Goal: Information Seeking & Learning: Learn about a topic

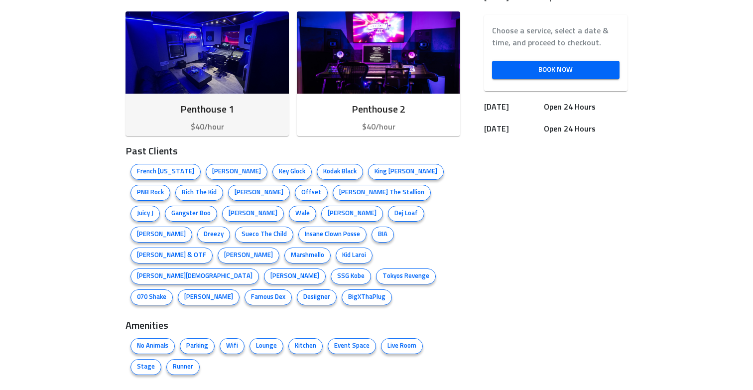
scroll to position [311, 0]
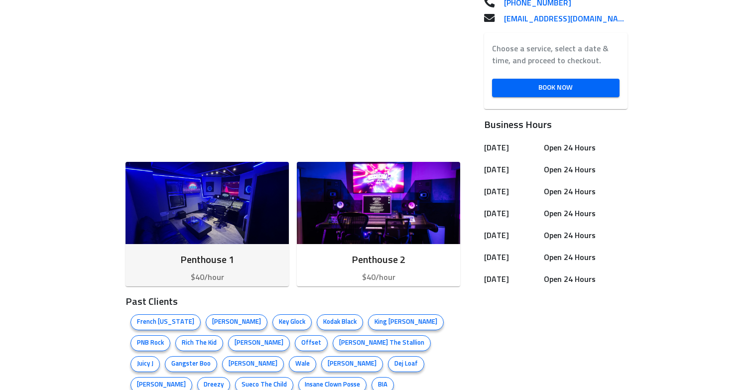
click at [231, 213] on img "button" at bounding box center [206, 203] width 163 height 82
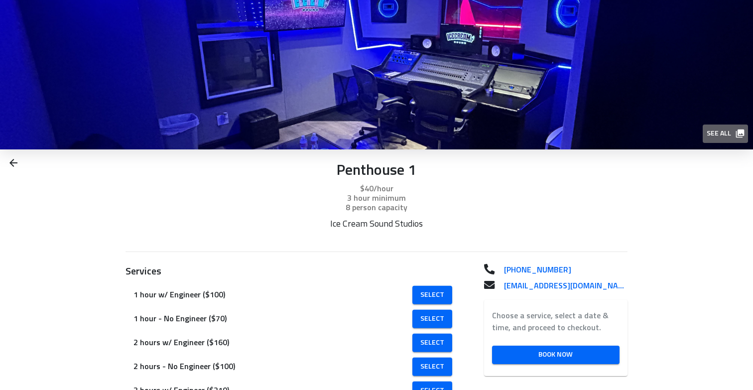
click at [727, 133] on span "See all" at bounding box center [724, 133] width 36 height 12
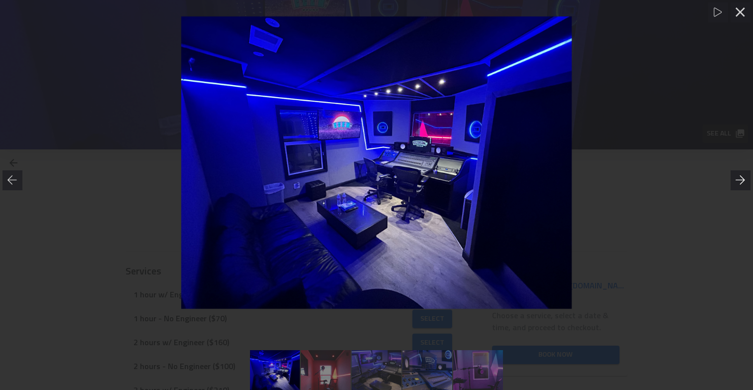
click at [740, 174] on div at bounding box center [740, 180] width 20 height 20
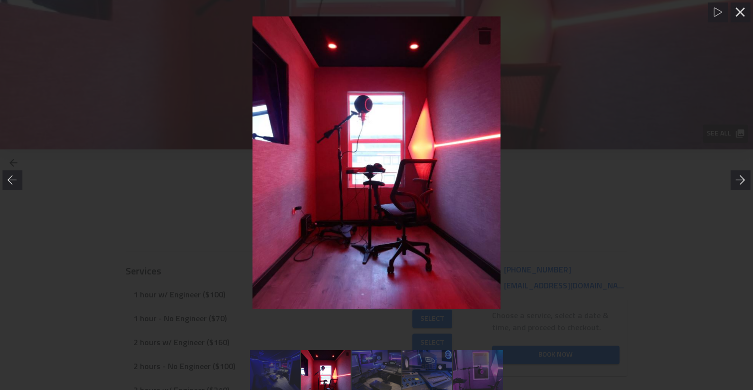
click at [740, 177] on icon at bounding box center [740, 180] width 10 height 10
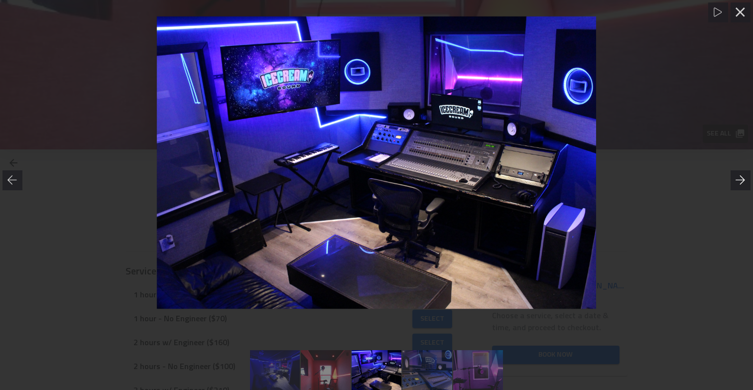
click at [740, 177] on icon at bounding box center [740, 180] width 10 height 10
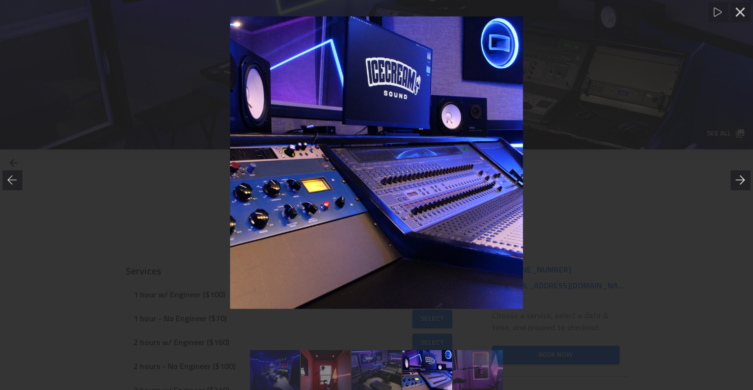
click at [740, 177] on icon at bounding box center [740, 180] width 10 height 10
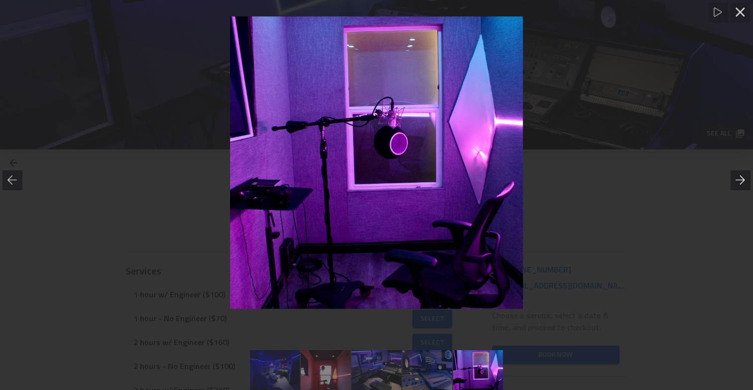
click at [740, 177] on icon at bounding box center [740, 180] width 10 height 10
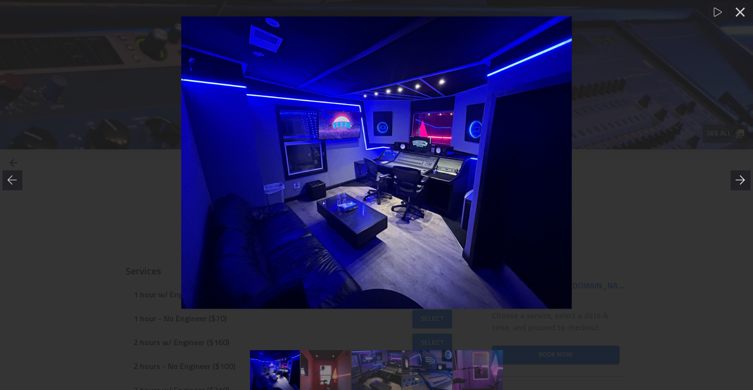
click at [740, 177] on icon at bounding box center [740, 180] width 10 height 10
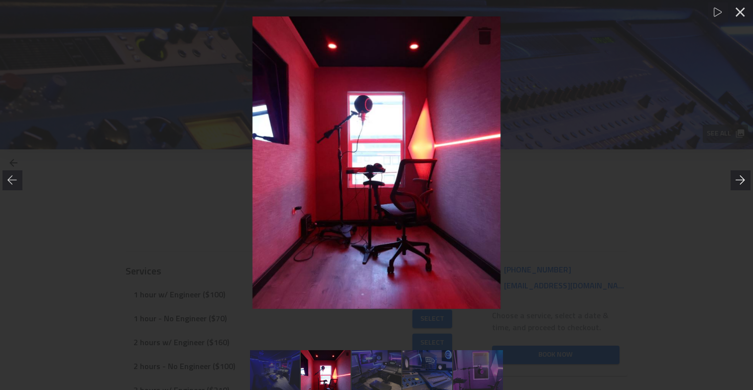
click at [740, 177] on icon at bounding box center [740, 180] width 10 height 10
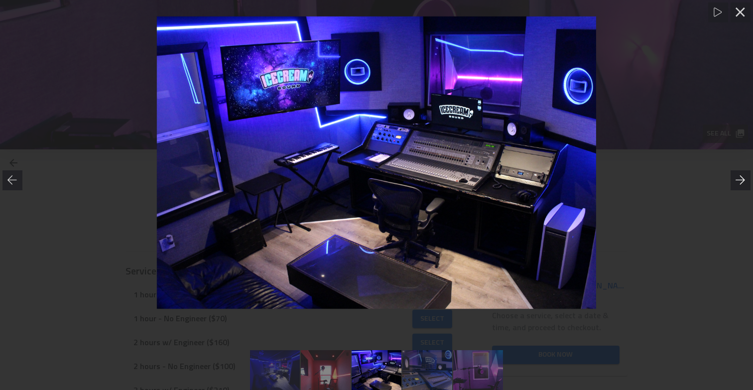
click at [740, 177] on icon at bounding box center [740, 180] width 10 height 10
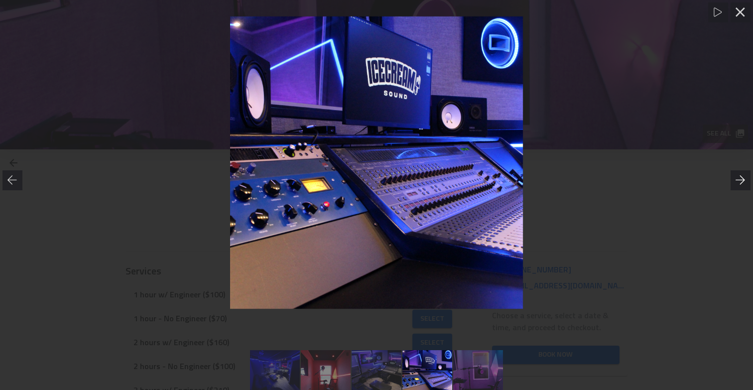
click at [740, 177] on icon at bounding box center [740, 180] width 10 height 10
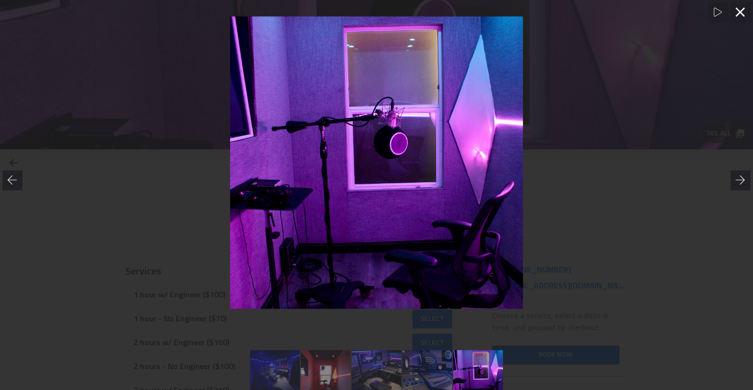
click at [740, 16] on icon at bounding box center [740, 12] width 10 height 10
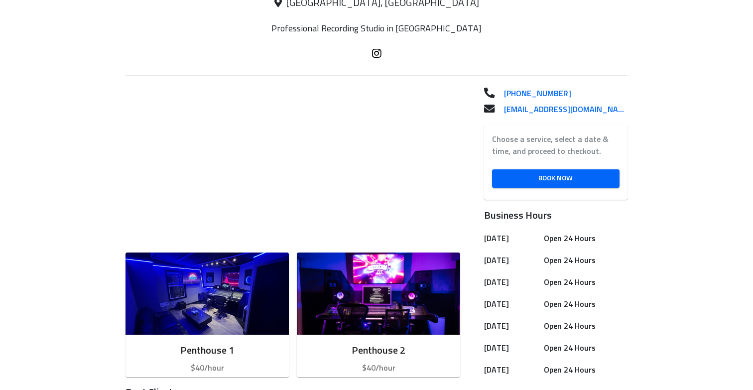
scroll to position [388, 0]
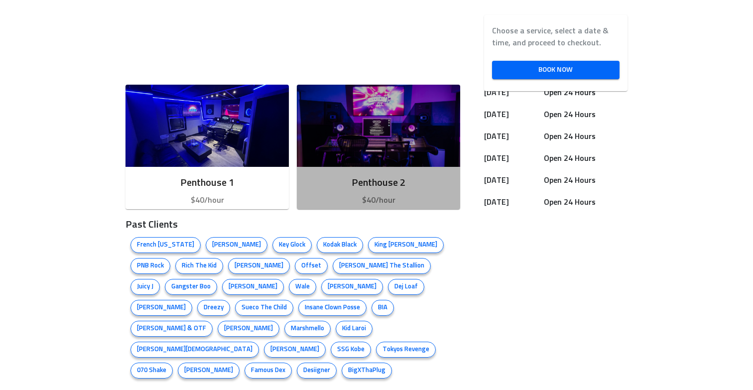
click at [385, 132] on img "button" at bounding box center [378, 126] width 163 height 82
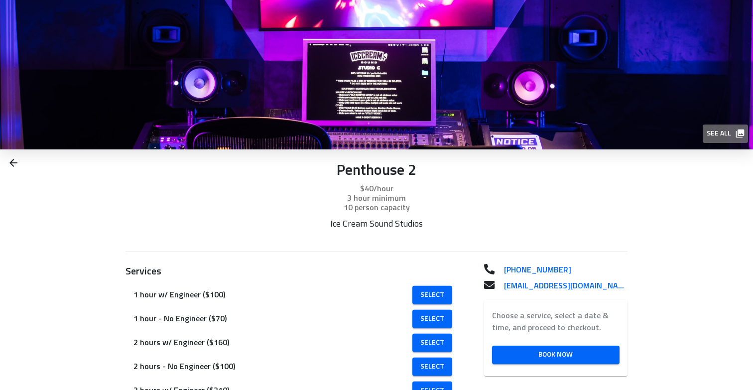
click at [726, 134] on span "See all" at bounding box center [724, 133] width 36 height 12
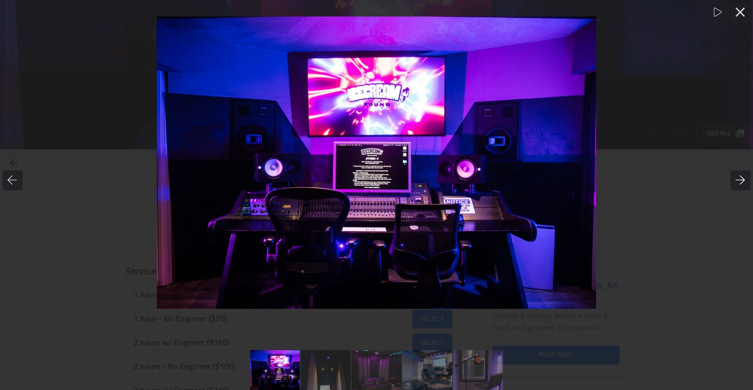
click at [738, 182] on icon at bounding box center [740, 180] width 10 height 10
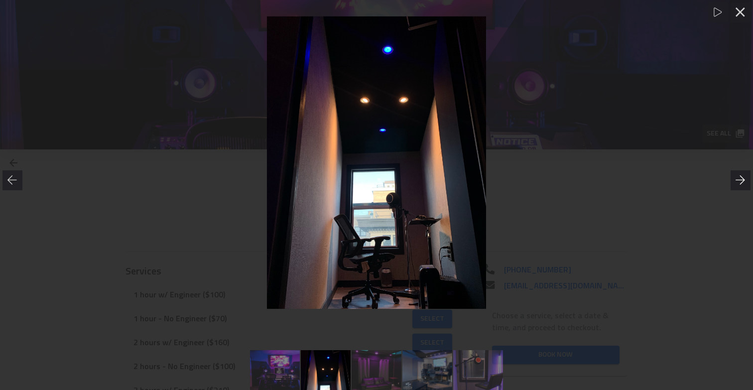
click at [738, 182] on icon at bounding box center [740, 180] width 10 height 10
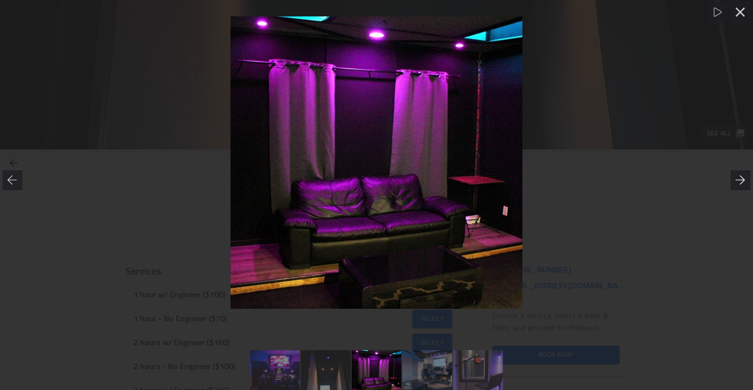
click at [738, 182] on icon at bounding box center [740, 180] width 10 height 10
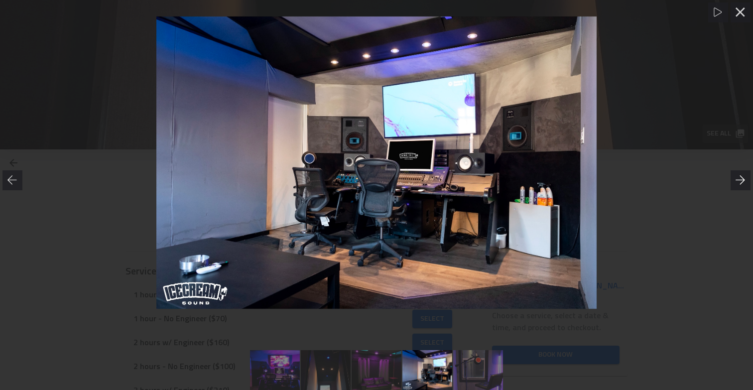
click at [738, 182] on icon at bounding box center [740, 180] width 10 height 10
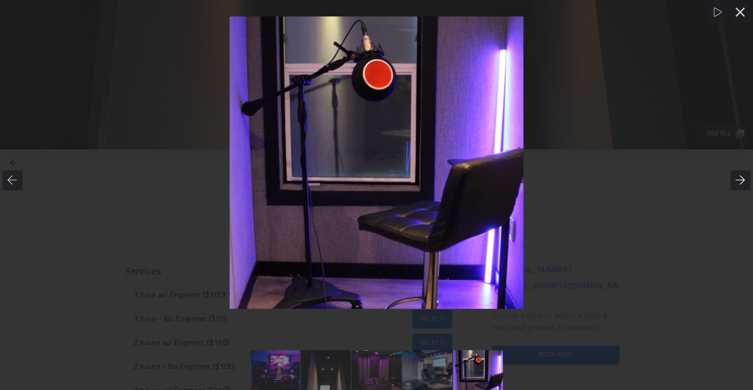
click at [738, 182] on icon at bounding box center [740, 180] width 10 height 10
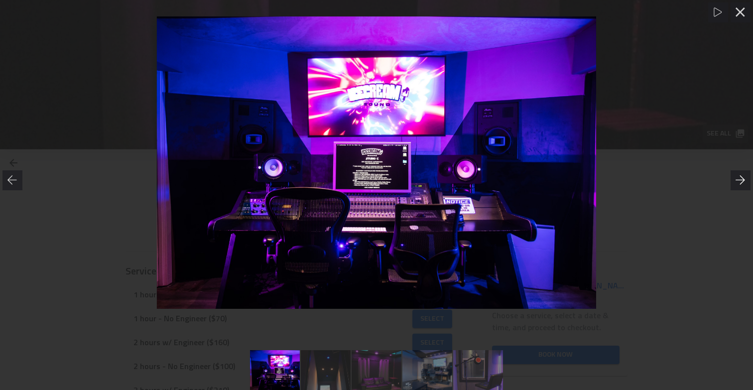
click at [738, 182] on icon at bounding box center [740, 180] width 10 height 10
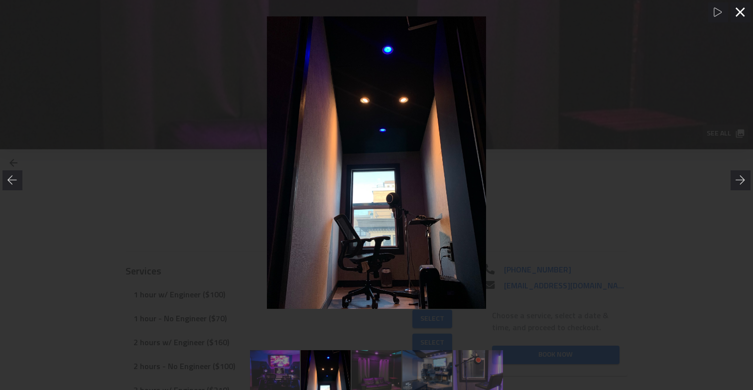
click at [735, 19] on div at bounding box center [740, 12] width 20 height 20
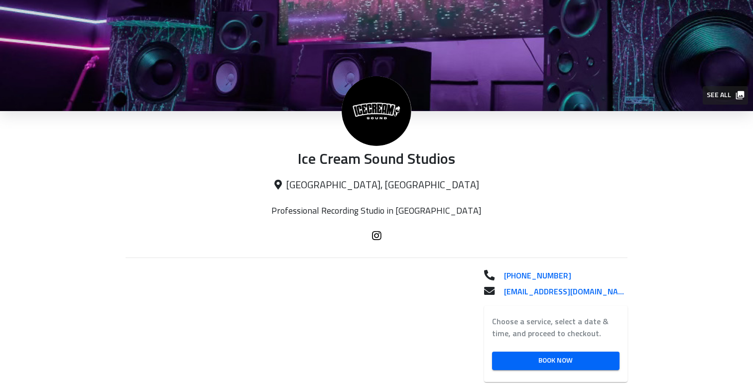
scroll to position [3, 0]
